Goal: Transaction & Acquisition: Book appointment/travel/reservation

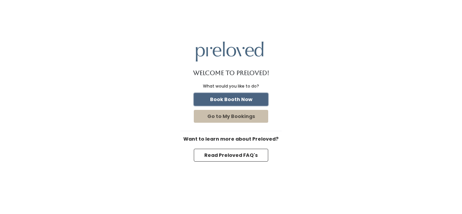
click at [237, 100] on button "Book Booth Now" at bounding box center [231, 99] width 74 height 13
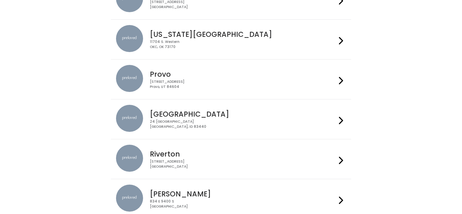
scroll to position [206, 0]
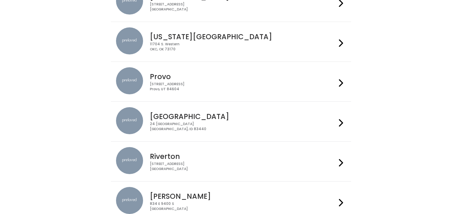
click at [343, 85] on icon at bounding box center [341, 83] width 4 height 10
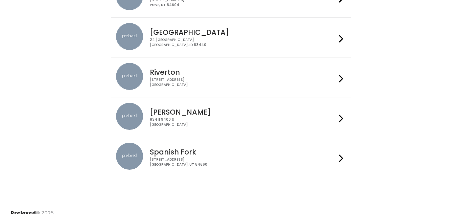
scroll to position [291, 0]
click at [343, 158] on icon at bounding box center [341, 158] width 4 height 10
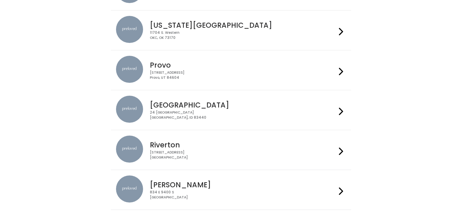
scroll to position [217, 0]
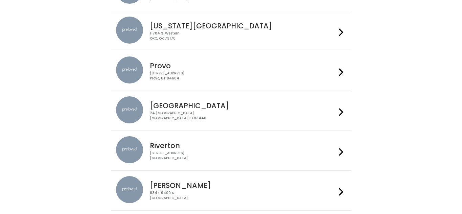
click at [342, 71] on icon at bounding box center [341, 72] width 4 height 10
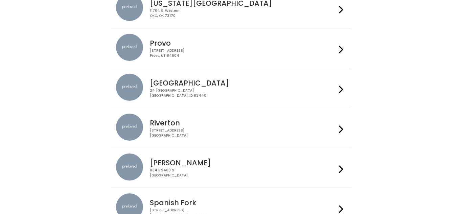
scroll to position [299, 0]
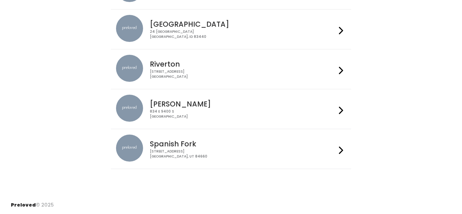
click at [341, 148] on icon at bounding box center [341, 151] width 4 height 10
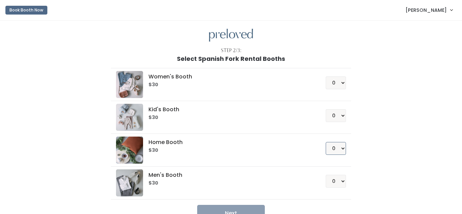
click at [344, 149] on select "0 1 2 3 4" at bounding box center [336, 148] width 20 height 13
select select "1"
click at [327, 142] on select "0 1 2 3 4" at bounding box center [336, 148] width 20 height 13
click at [344, 115] on select "0 1 2 3 4" at bounding box center [336, 115] width 20 height 13
select select "1"
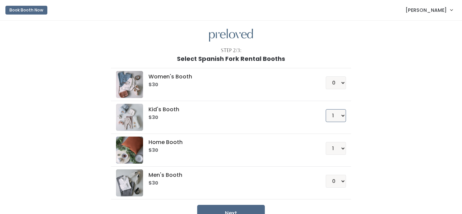
click at [327, 109] on select "0 1 2 3 4" at bounding box center [336, 115] width 20 height 13
click at [237, 209] on button "Next" at bounding box center [231, 213] width 68 height 17
